Goal: Download file/media

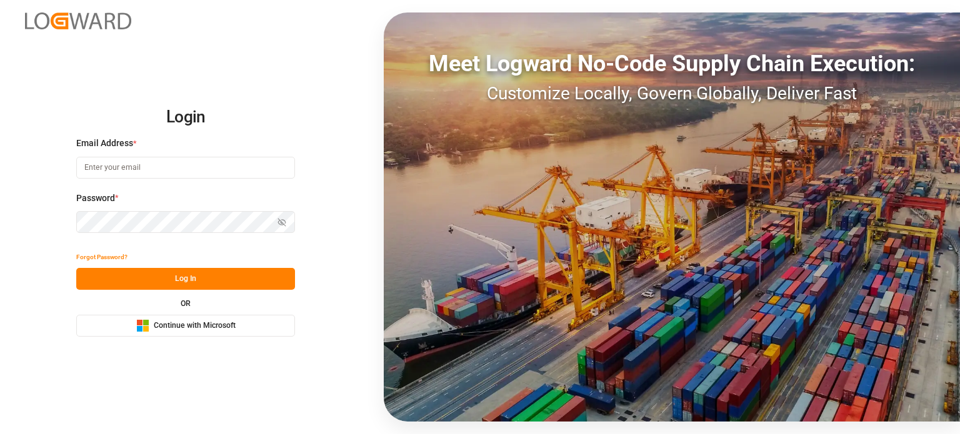
click at [210, 326] on span "Continue with Microsoft" at bounding box center [195, 326] width 82 height 11
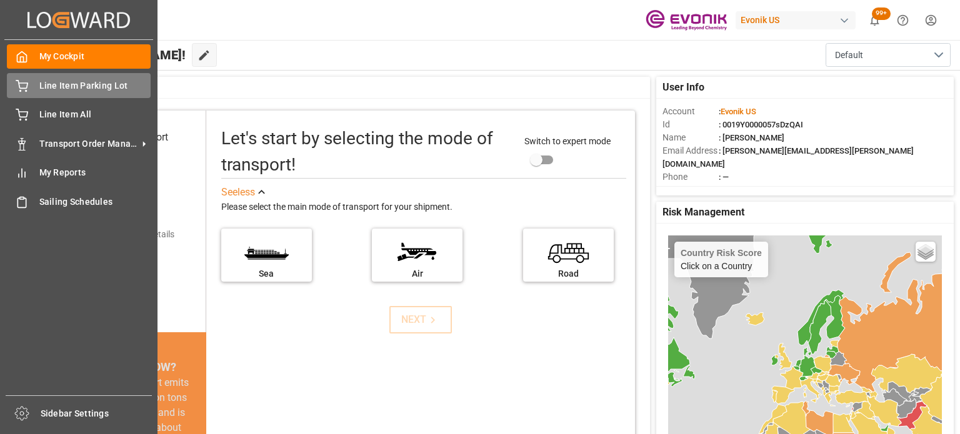
click at [55, 96] on div "Line Item Parking Lot Line Item Parking Lot" at bounding box center [79, 85] width 144 height 24
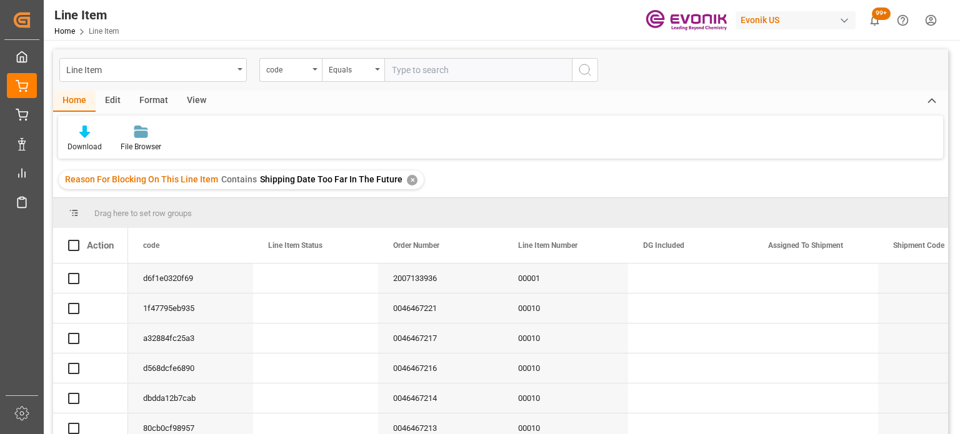
click at [407, 182] on div "✕" at bounding box center [412, 180] width 11 height 11
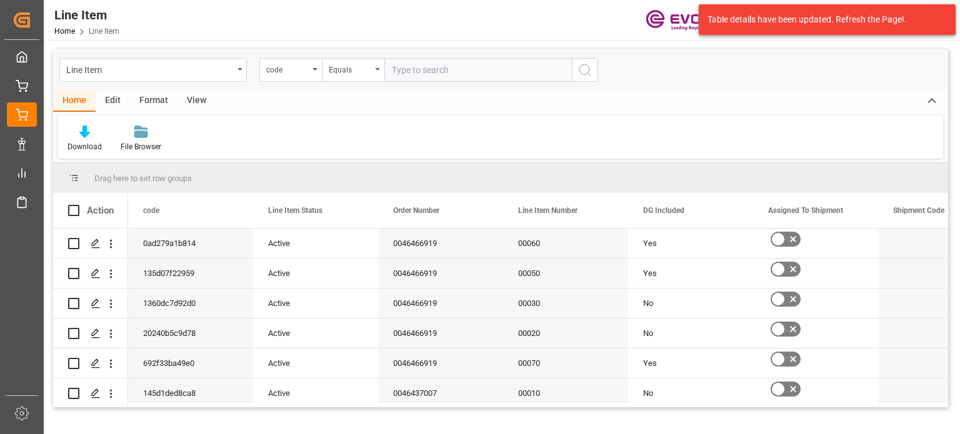
click at [199, 99] on div "View" at bounding box center [196, 101] width 38 height 21
click at [306, 67] on div "code" at bounding box center [287, 68] width 42 height 14
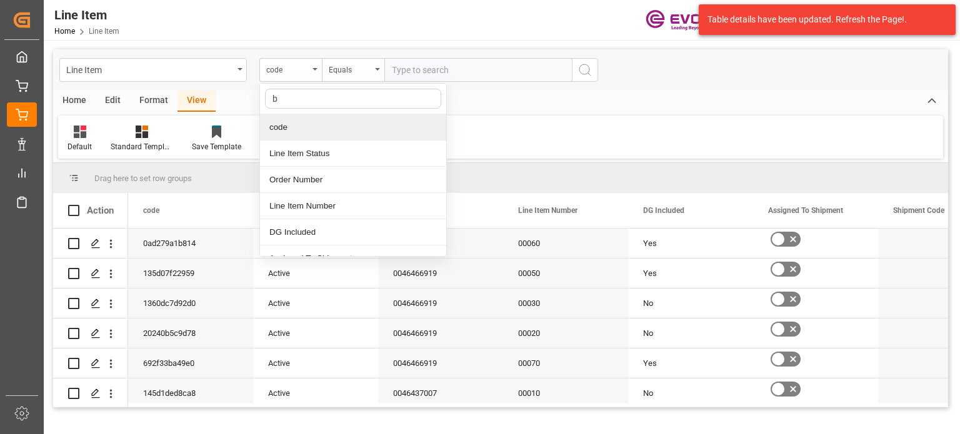
type input "bu"
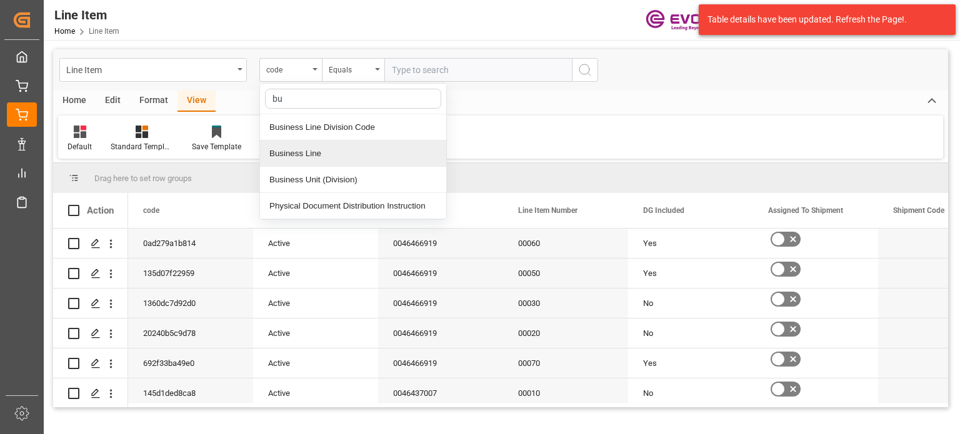
drag, startPoint x: 311, startPoint y: 154, endPoint x: 358, endPoint y: 84, distance: 84.1
click at [311, 154] on div "Business Line" at bounding box center [353, 154] width 186 height 26
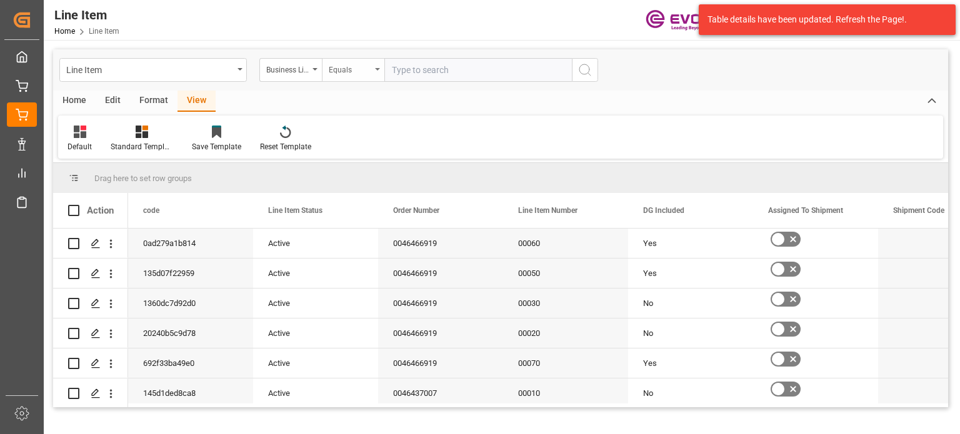
click at [356, 66] on div "Equals" at bounding box center [350, 68] width 42 height 14
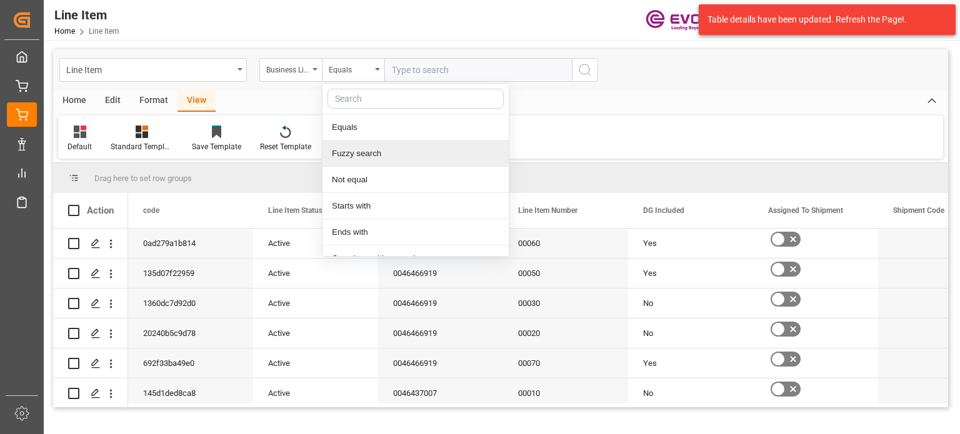
click at [364, 148] on div "Fuzzy search" at bounding box center [415, 154] width 186 height 26
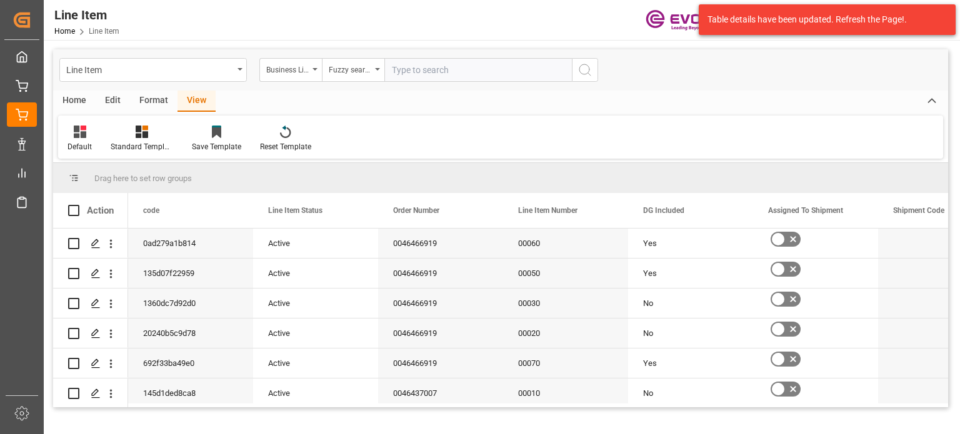
click at [417, 82] on div "Line Item Business Line Fuzzy search" at bounding box center [500, 69] width 895 height 41
click at [422, 76] on input "text" at bounding box center [477, 70] width 187 height 24
type input "inter"
click at [585, 74] on circle "search button" at bounding box center [584, 69] width 10 height 10
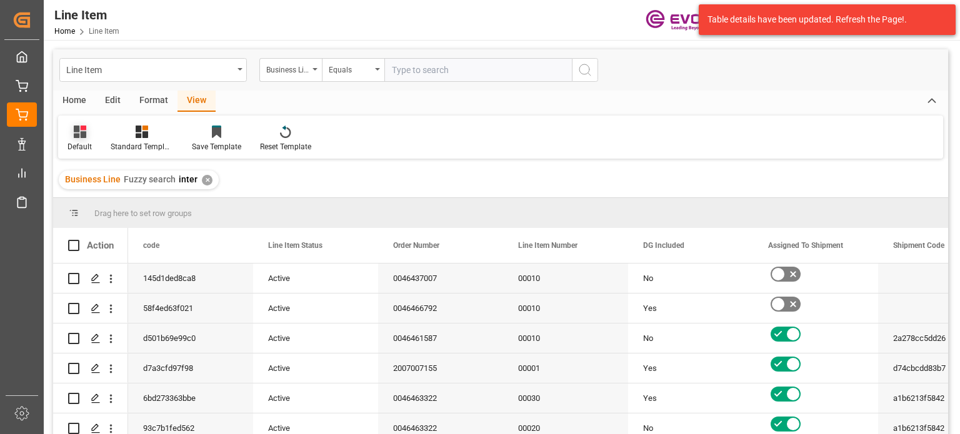
click at [84, 147] on div "Default" at bounding box center [79, 146] width 24 height 11
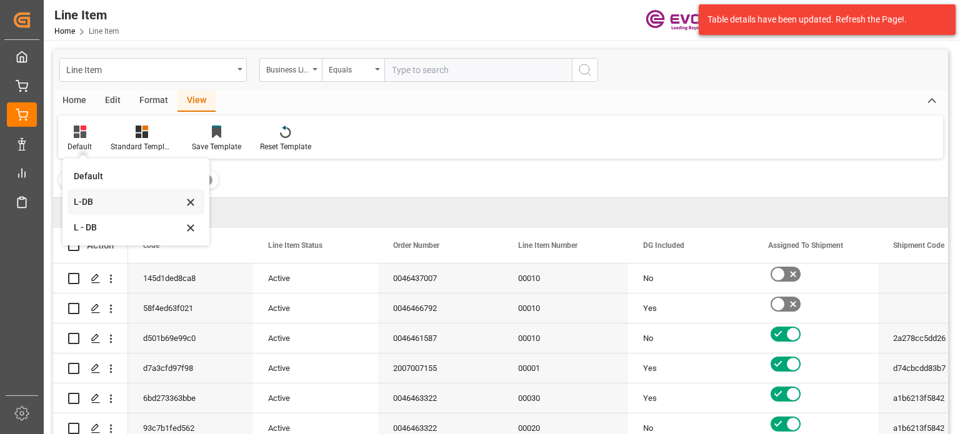
click at [96, 209] on div "L-DB" at bounding box center [128, 202] width 109 height 13
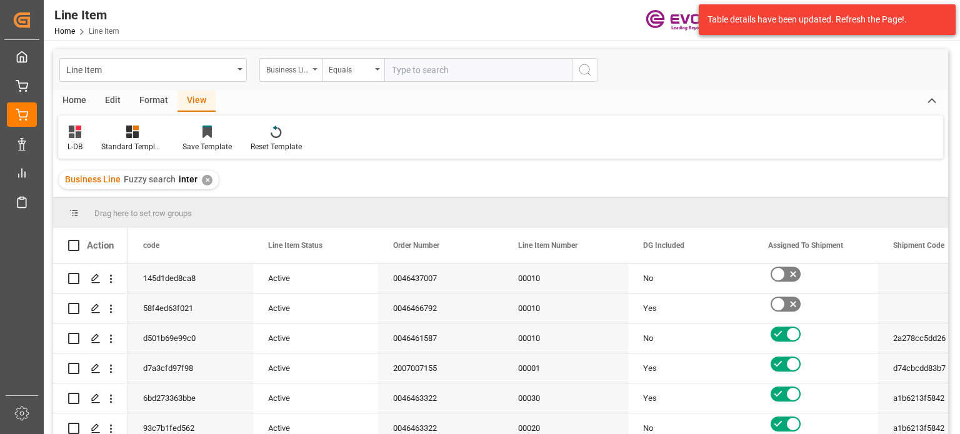
click at [321, 74] on div "Business Line" at bounding box center [290, 70] width 62 height 24
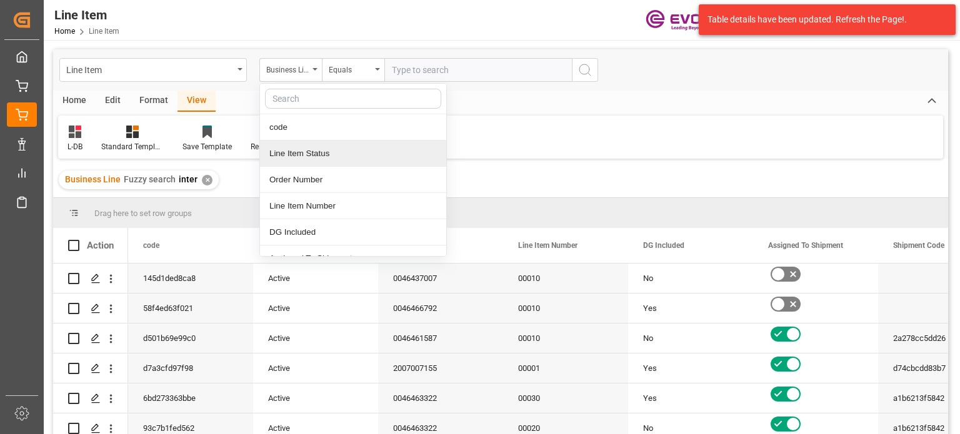
click at [494, 134] on div "L-DB Standard Templates Save Template Reset Template" at bounding box center [500, 137] width 885 height 43
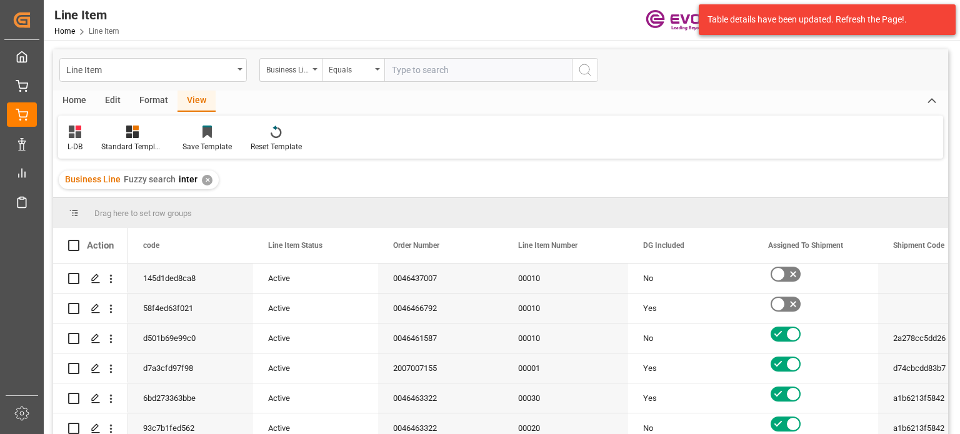
click at [86, 114] on div "Home Edit Format View L-DB Standard Templates Save Template Reset Template" at bounding box center [500, 125] width 895 height 68
click at [78, 101] on div "Home" at bounding box center [74, 101] width 42 height 21
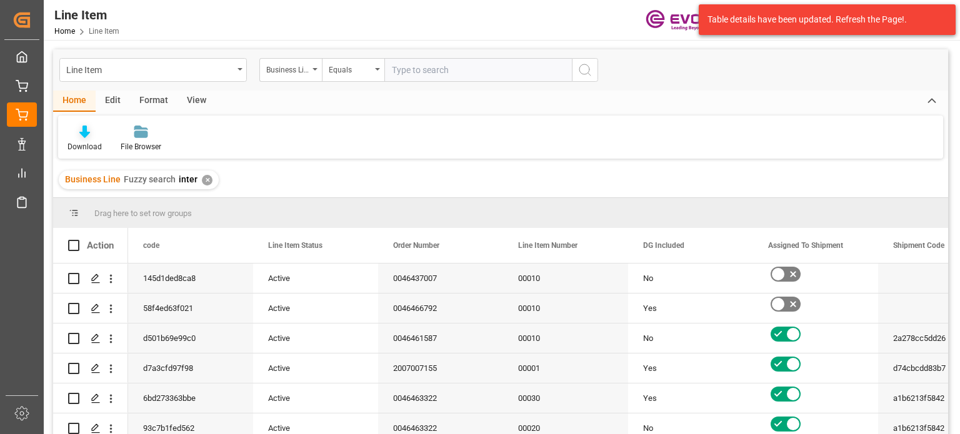
click at [91, 134] on div at bounding box center [84, 131] width 34 height 13
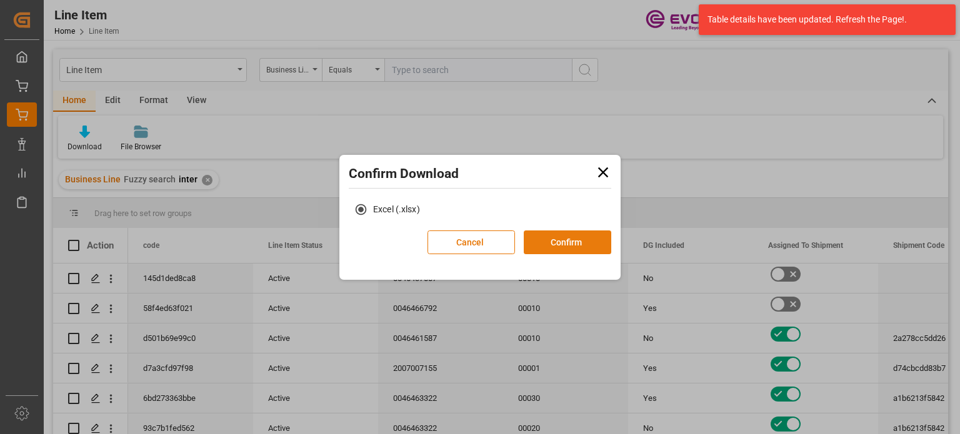
click at [545, 241] on button "Confirm" at bounding box center [567, 243] width 87 height 24
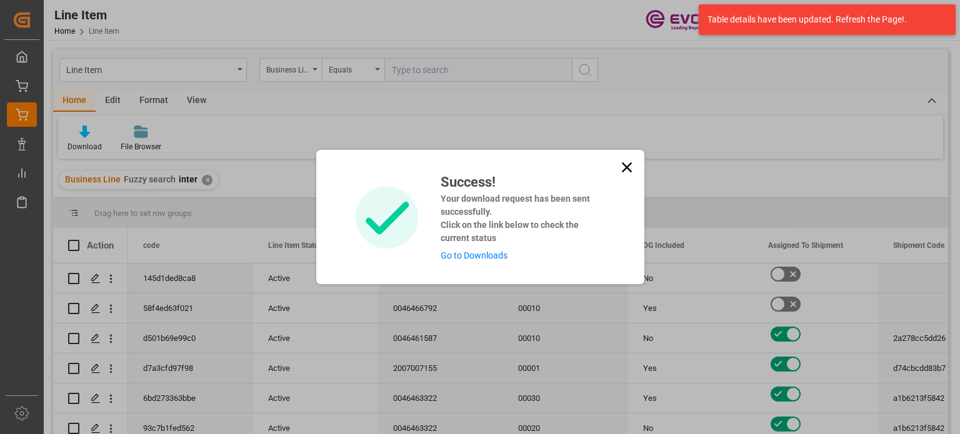
click at [618, 164] on icon at bounding box center [626, 167] width 17 height 17
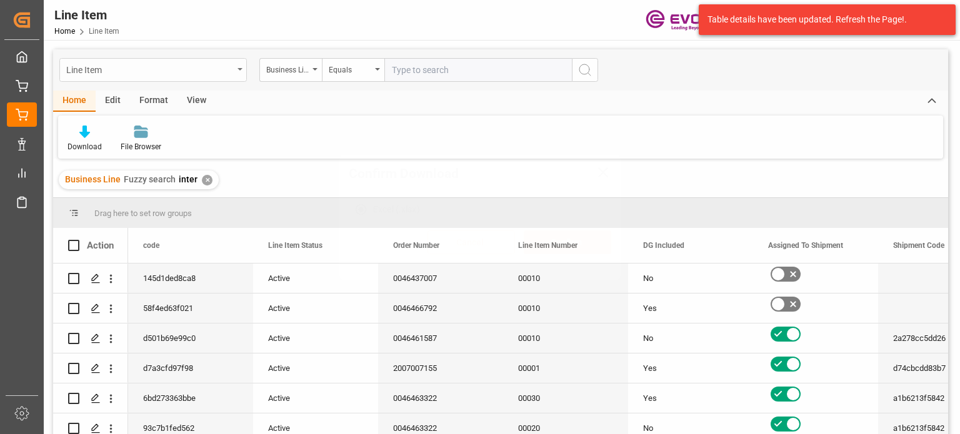
click at [235, 77] on div "Line Item" at bounding box center [152, 70] width 187 height 24
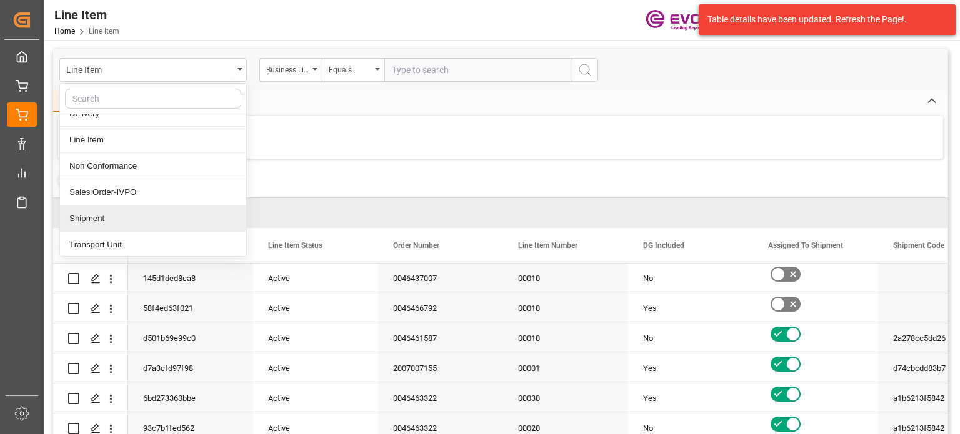
click at [119, 210] on div "Shipment" at bounding box center [153, 219] width 186 height 26
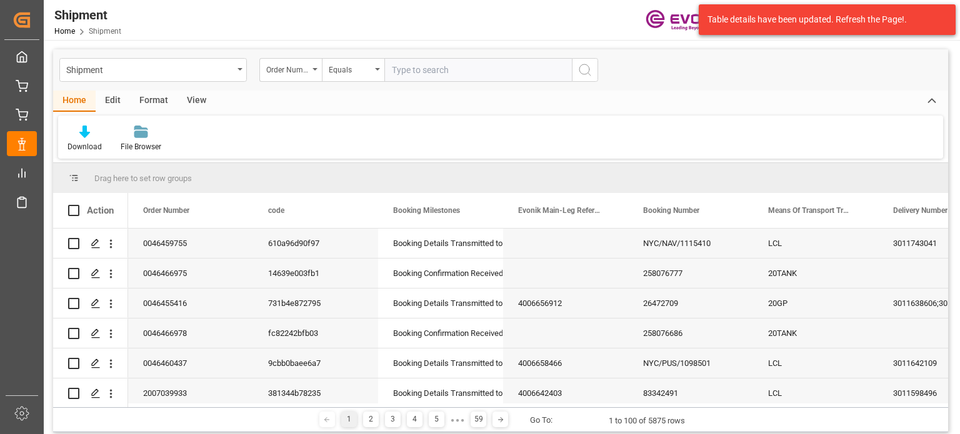
click at [314, 72] on div "Order Number" at bounding box center [290, 70] width 62 height 24
type input "bus"
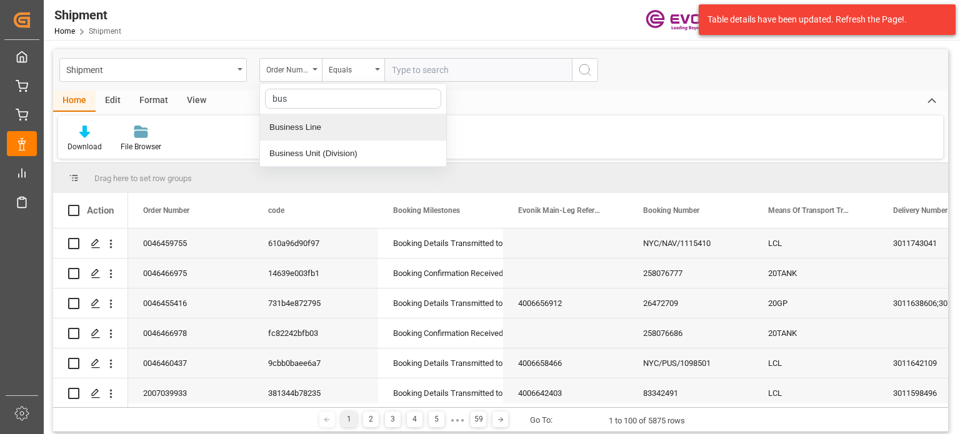
click at [300, 136] on div "Business Line" at bounding box center [353, 127] width 186 height 26
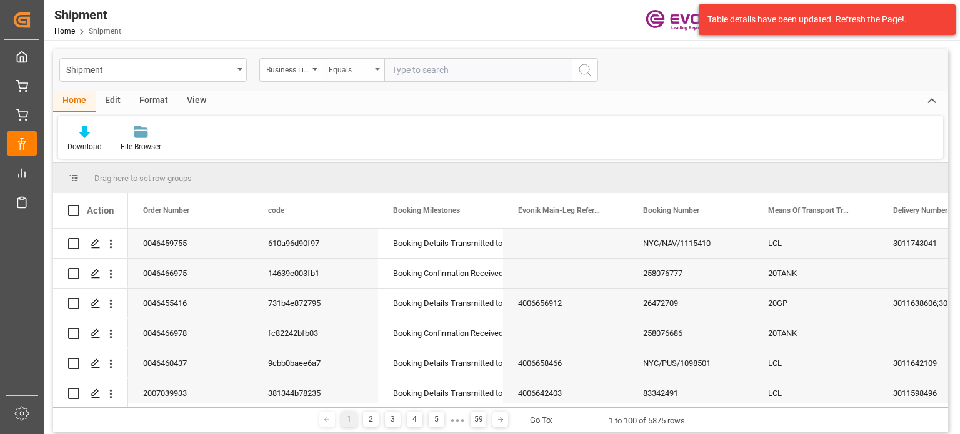
click at [354, 61] on div "Equals" at bounding box center [350, 68] width 42 height 14
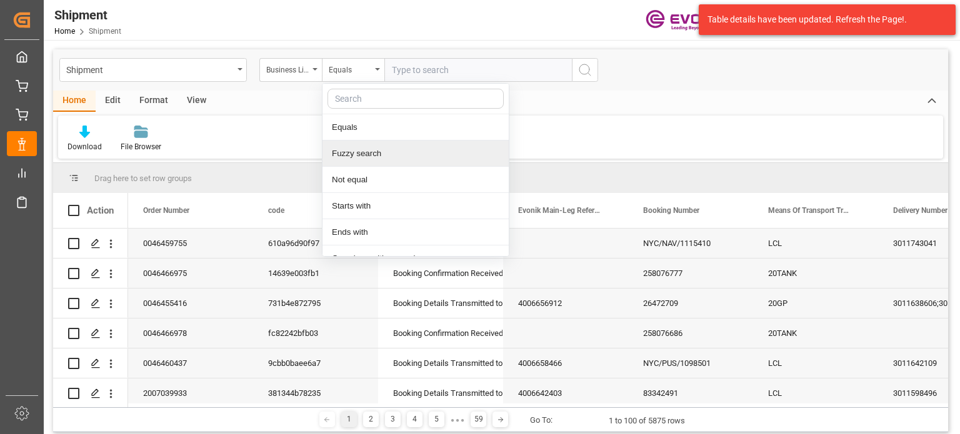
click at [356, 148] on div "Fuzzy search" at bounding box center [415, 154] width 186 height 26
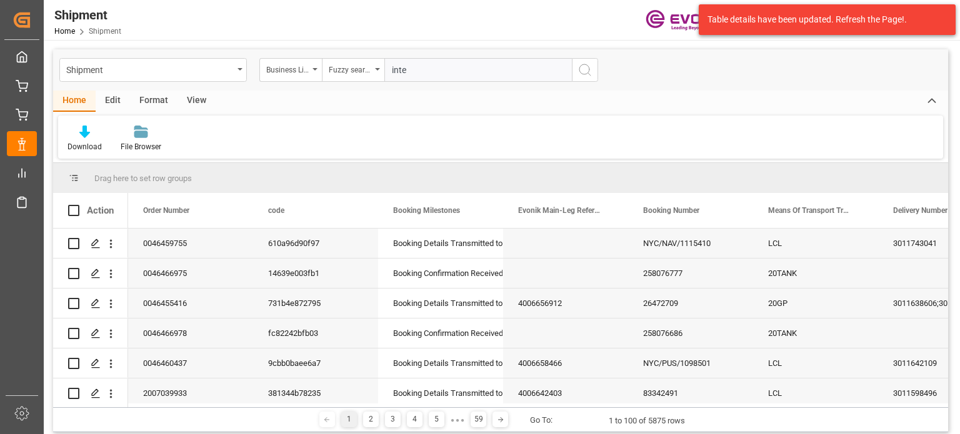
type input "inter"
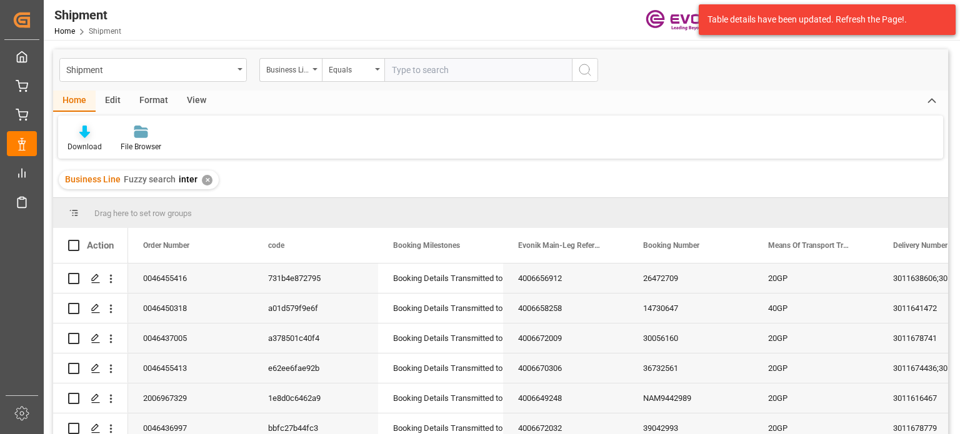
click at [88, 140] on div "Download" at bounding box center [84, 138] width 53 height 27
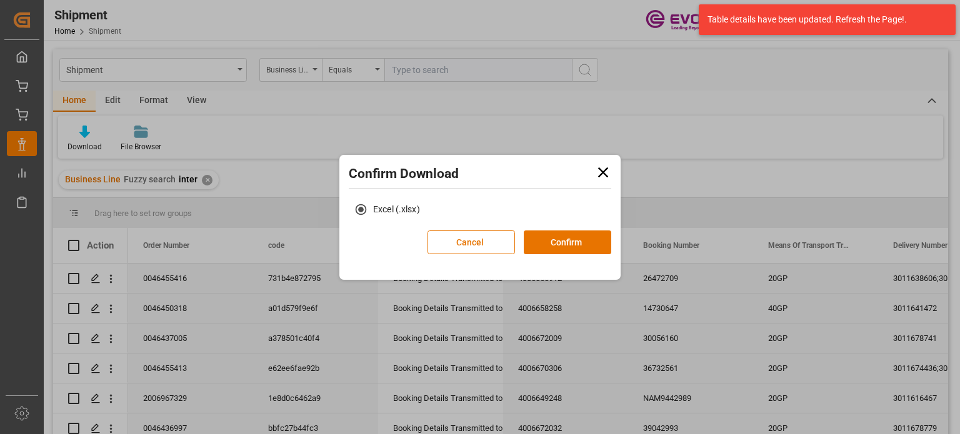
click at [551, 254] on div "Cancel Confirm" at bounding box center [519, 247] width 184 height 32
click at [552, 253] on button "Confirm" at bounding box center [567, 243] width 87 height 24
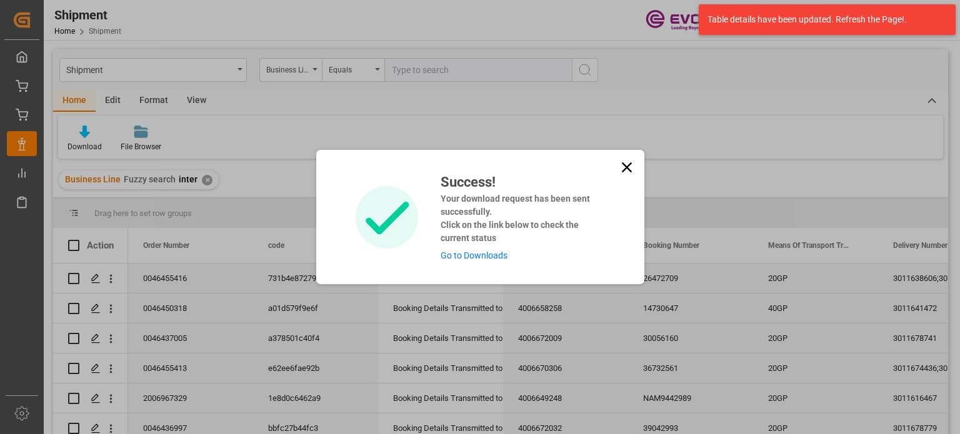
click at [621, 169] on icon at bounding box center [626, 167] width 17 height 17
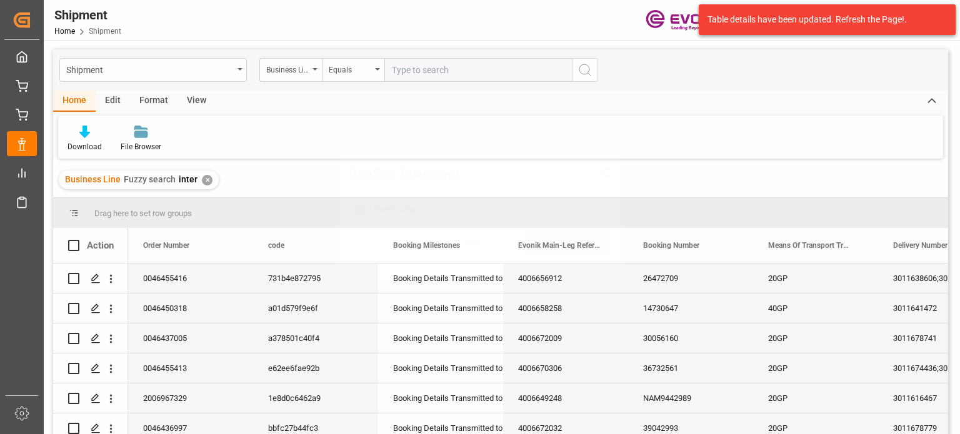
click at [167, 58] on div "Shipment" at bounding box center [152, 70] width 187 height 24
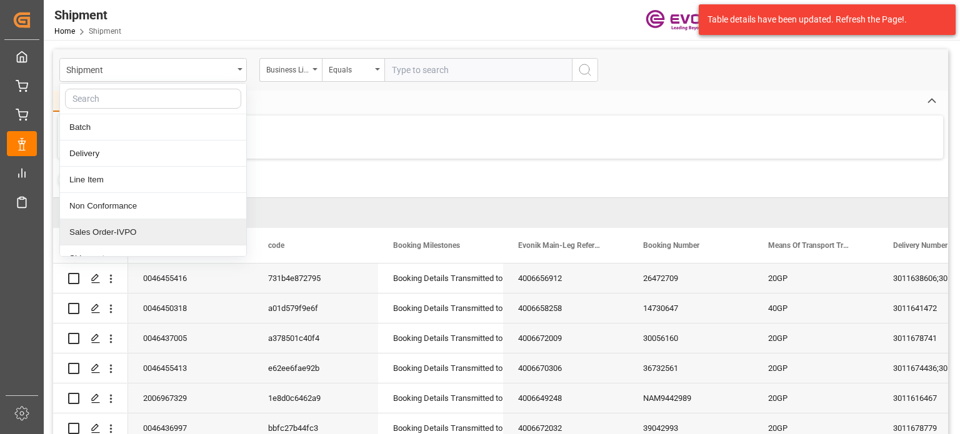
scroll to position [40, 0]
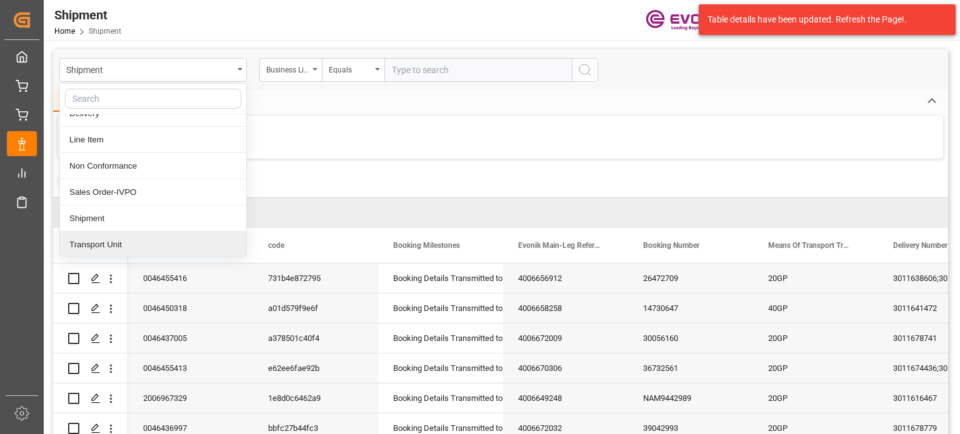
click at [102, 238] on div "Transport Unit" at bounding box center [153, 245] width 186 height 26
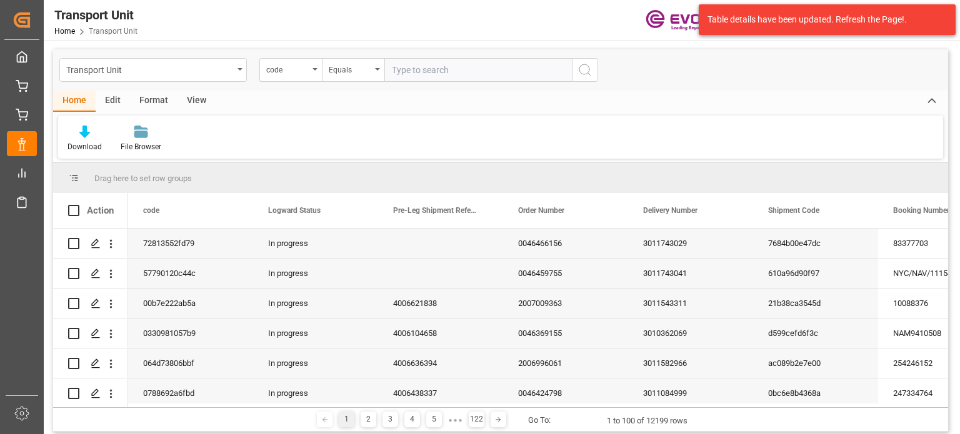
click at [200, 103] on div "View" at bounding box center [196, 101] width 38 height 21
click at [86, 136] on div at bounding box center [79, 131] width 24 height 13
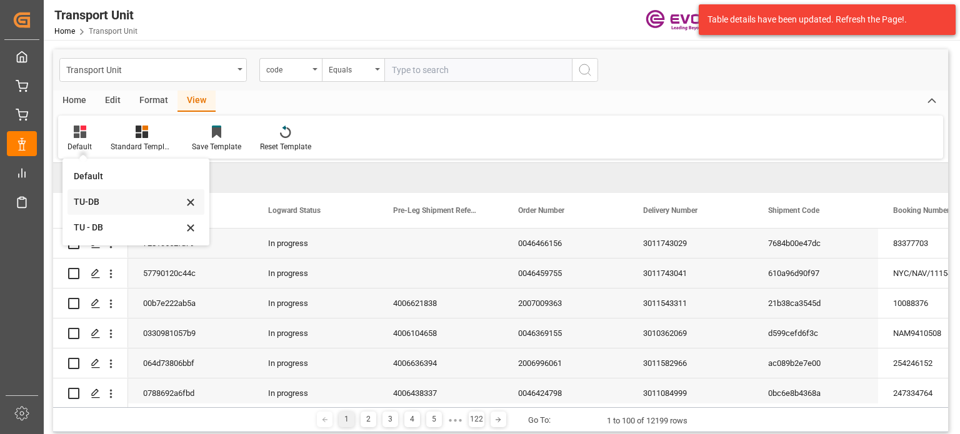
click at [117, 202] on div "TU-DB" at bounding box center [128, 202] width 109 height 13
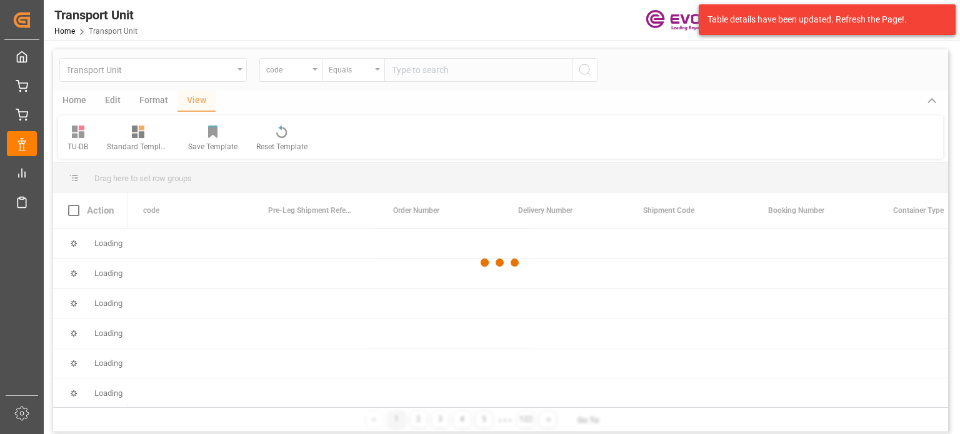
click at [71, 99] on div at bounding box center [500, 262] width 895 height 427
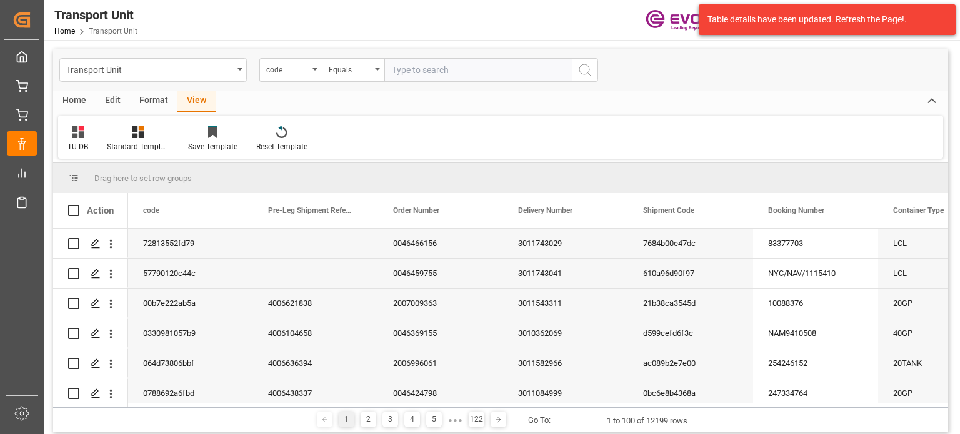
click at [78, 102] on div "Home" at bounding box center [74, 101] width 42 height 21
click at [84, 134] on icon at bounding box center [84, 132] width 11 height 12
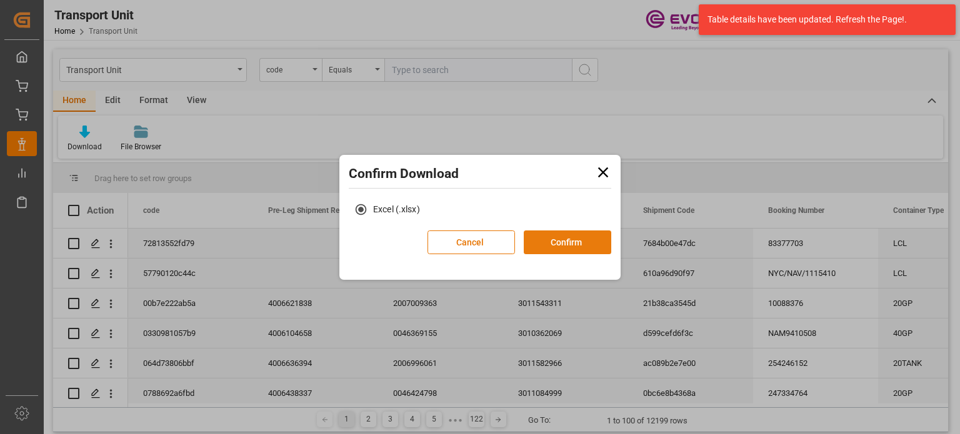
click at [544, 242] on button "Confirm" at bounding box center [567, 243] width 87 height 24
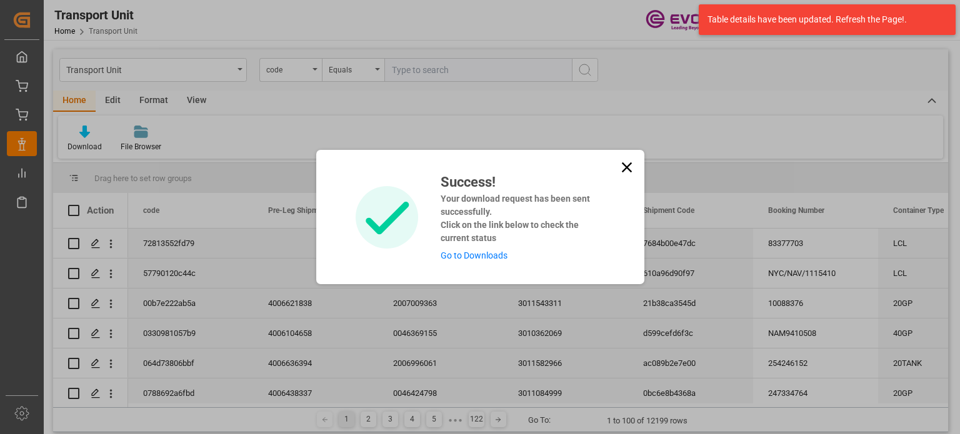
click at [482, 253] on link "Go to Downloads" at bounding box center [473, 256] width 67 height 10
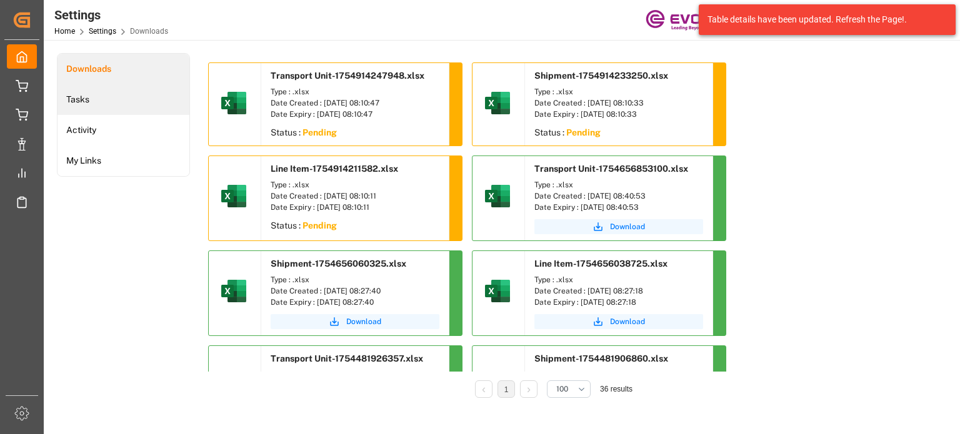
drag, startPoint x: 106, startPoint y: 106, endPoint x: 112, endPoint y: 87, distance: 19.8
click at [106, 106] on li "Tasks" at bounding box center [123, 99] width 132 height 31
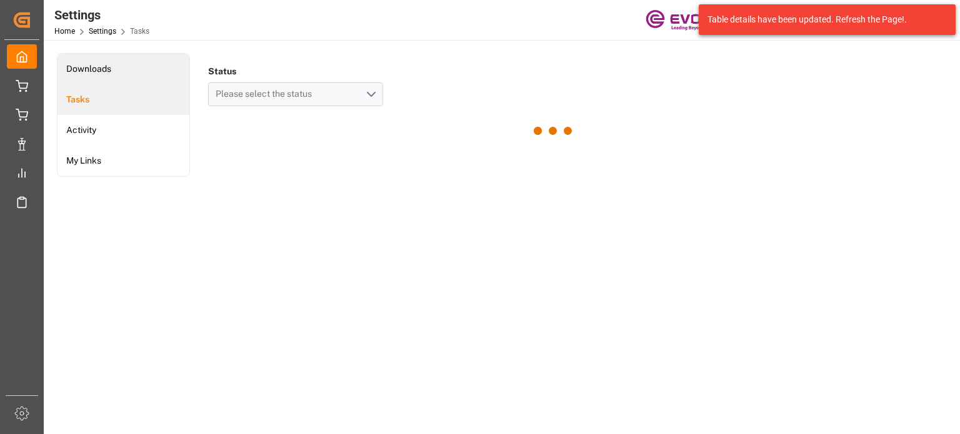
click at [117, 77] on li "Downloads" at bounding box center [123, 69] width 132 height 31
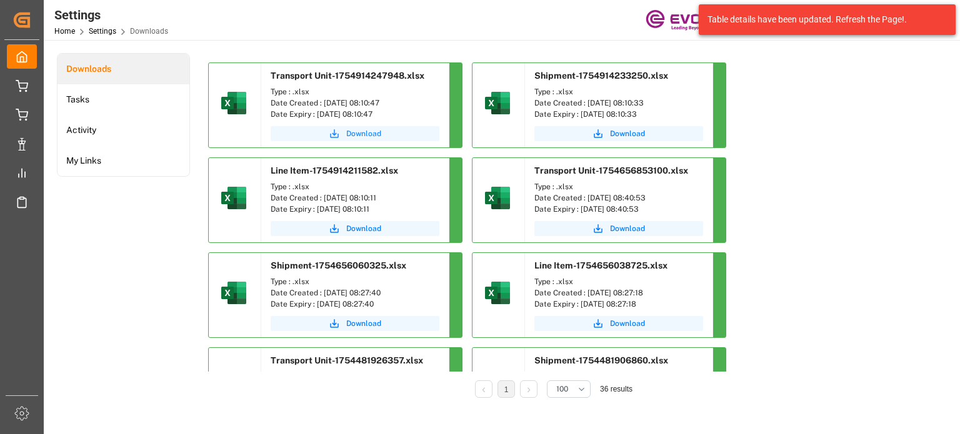
click at [355, 130] on span "Download" at bounding box center [363, 133] width 35 height 11
click at [629, 133] on span "Download" at bounding box center [627, 133] width 35 height 11
click at [347, 230] on span "Download" at bounding box center [363, 228] width 35 height 11
